Goal: Navigation & Orientation: Find specific page/section

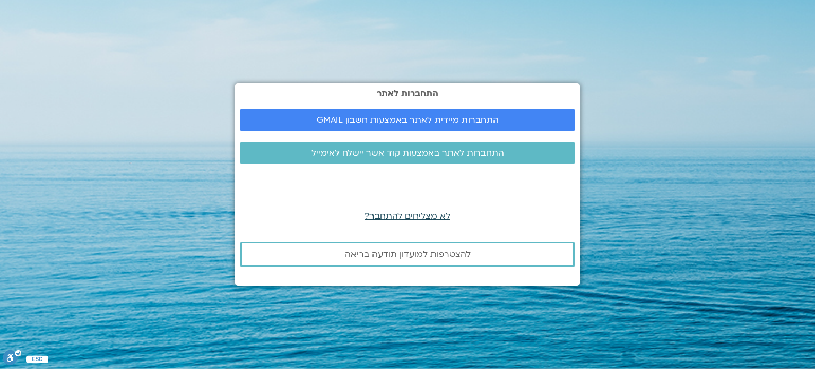
click at [418, 217] on span "לא מצליחים להתחבר?" at bounding box center [408, 216] width 86 height 12
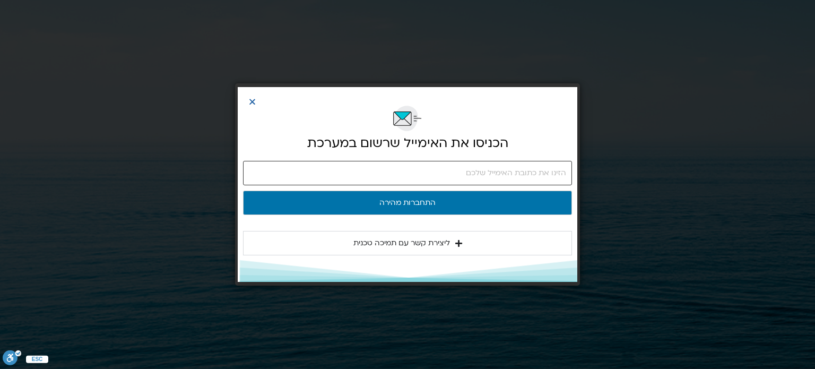
click at [493, 175] on input "email" at bounding box center [407, 173] width 329 height 24
type input "ק"
type input "esteresterbo@gmail.com"
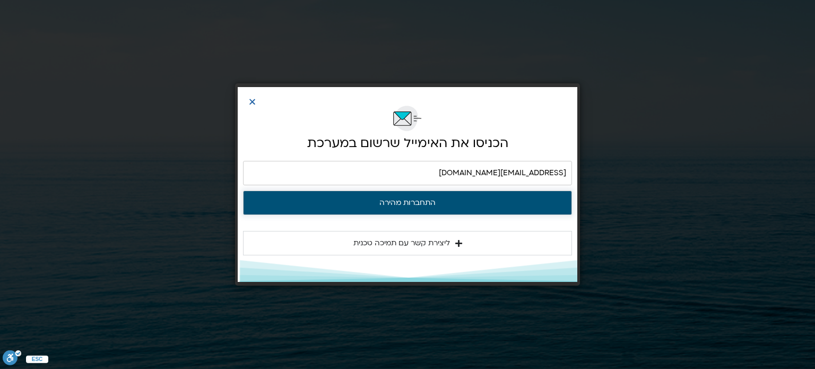
click at [417, 202] on button "התחברות מהירה" at bounding box center [407, 203] width 329 height 24
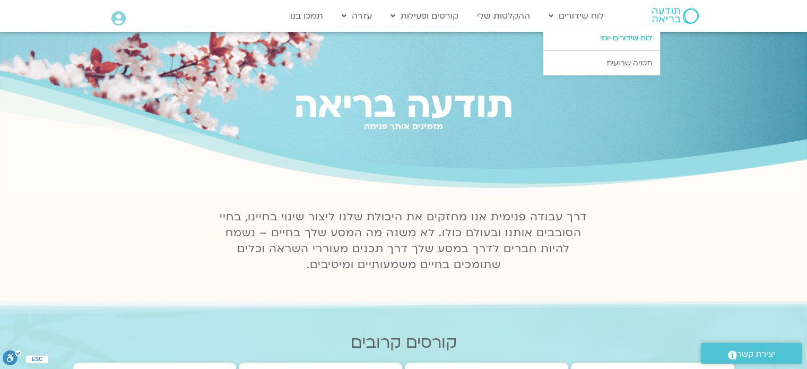
click at [616, 36] on link "לוח שידורים יומי" at bounding box center [602, 38] width 117 height 24
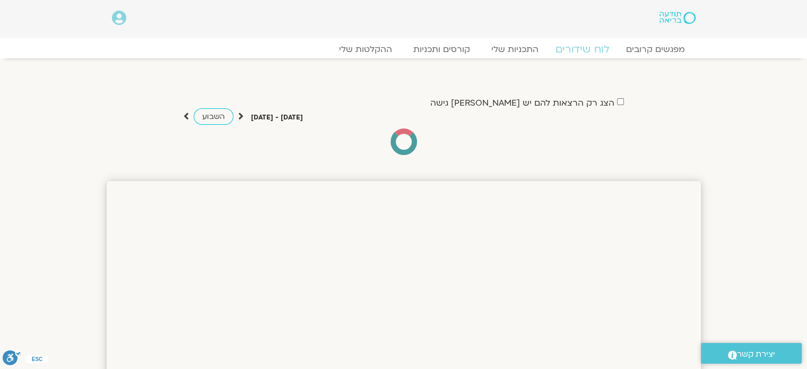
click at [575, 48] on link "לוח שידורים" at bounding box center [582, 49] width 80 height 13
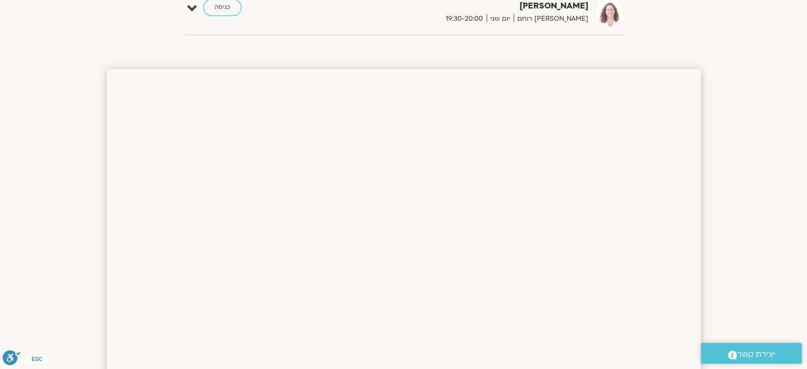
scroll to position [583, 0]
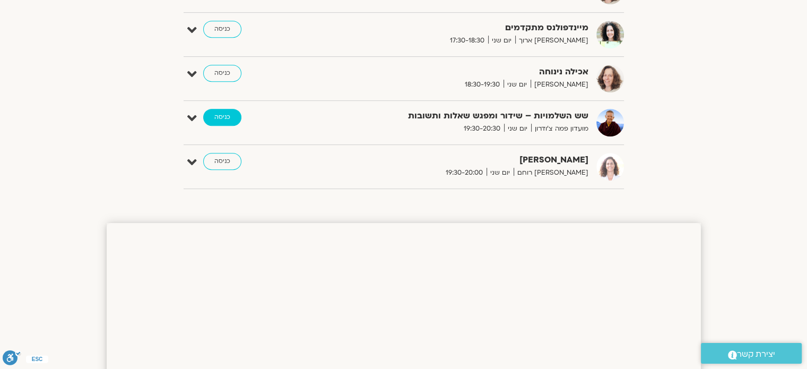
click at [224, 117] on link "כניסה" at bounding box center [222, 117] width 38 height 17
